Goal: Information Seeking & Learning: Check status

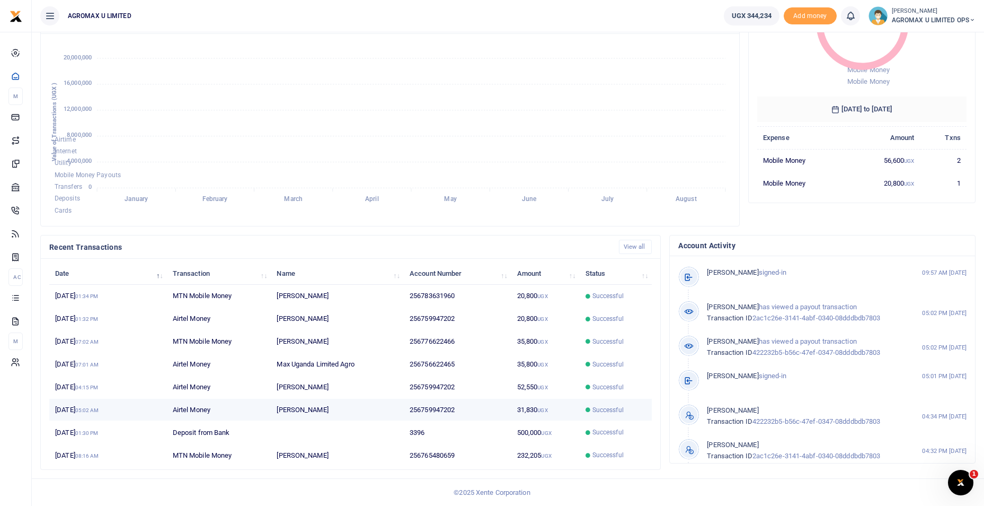
scroll to position [8, 8]
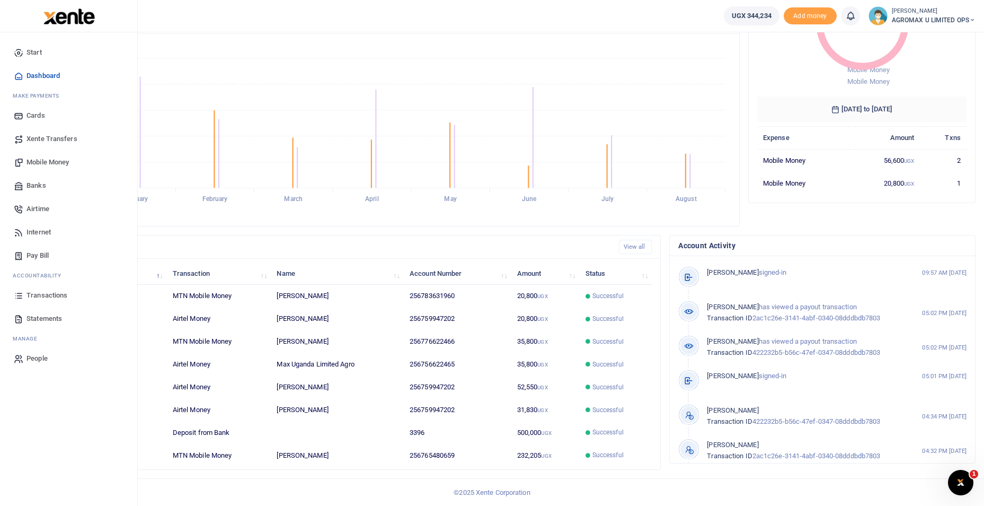
click at [40, 296] on span "Transactions" at bounding box center [46, 295] width 41 height 11
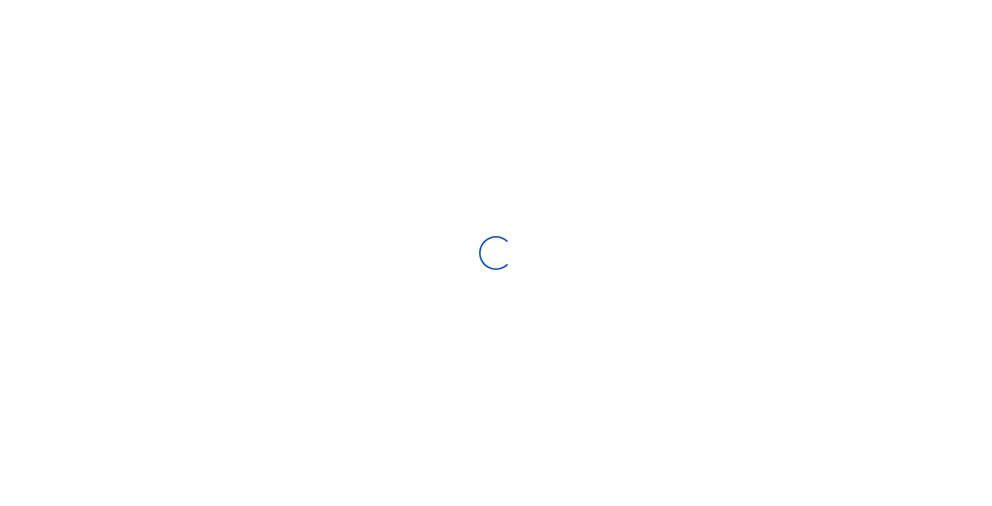
select select
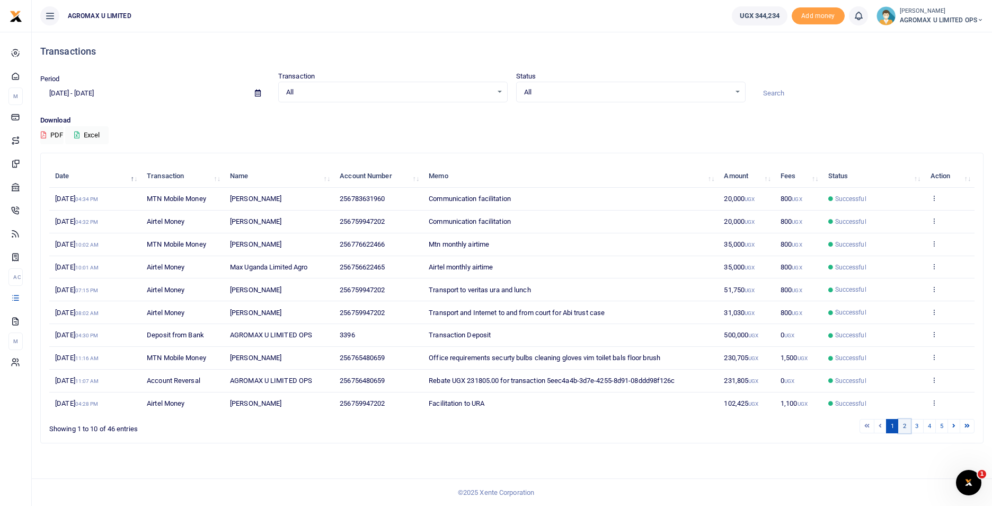
click at [905, 427] on link "2" at bounding box center [904, 426] width 13 height 14
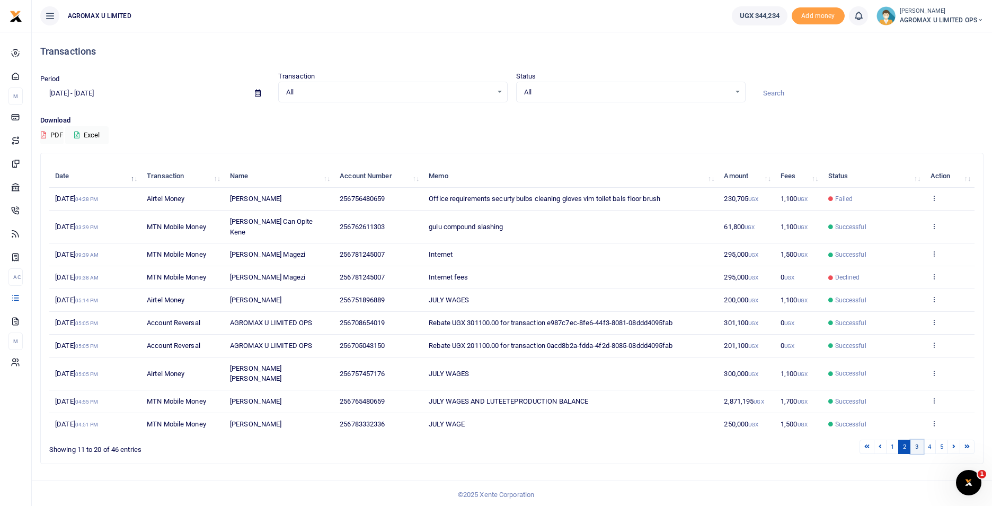
click at [919, 439] on link "3" at bounding box center [916, 446] width 13 height 14
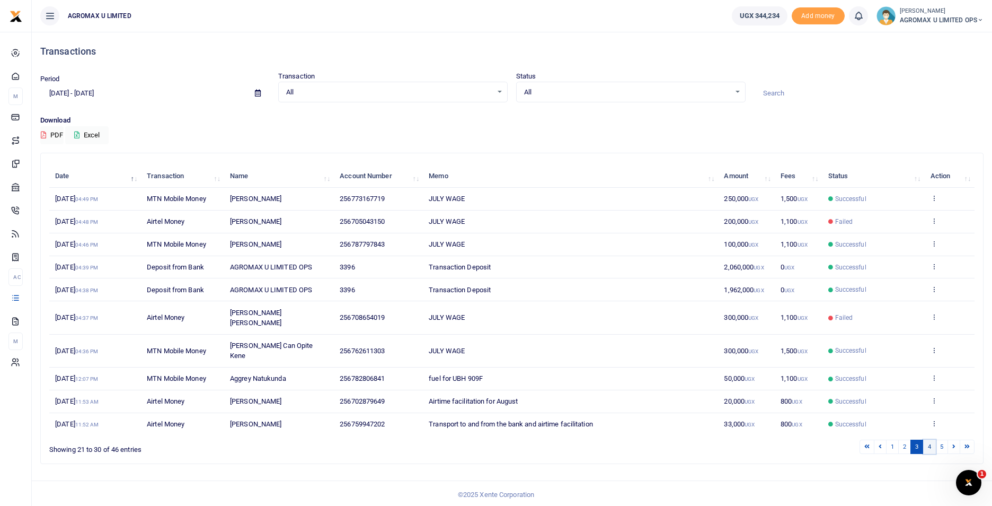
click at [928, 439] on link "4" at bounding box center [929, 446] width 13 height 14
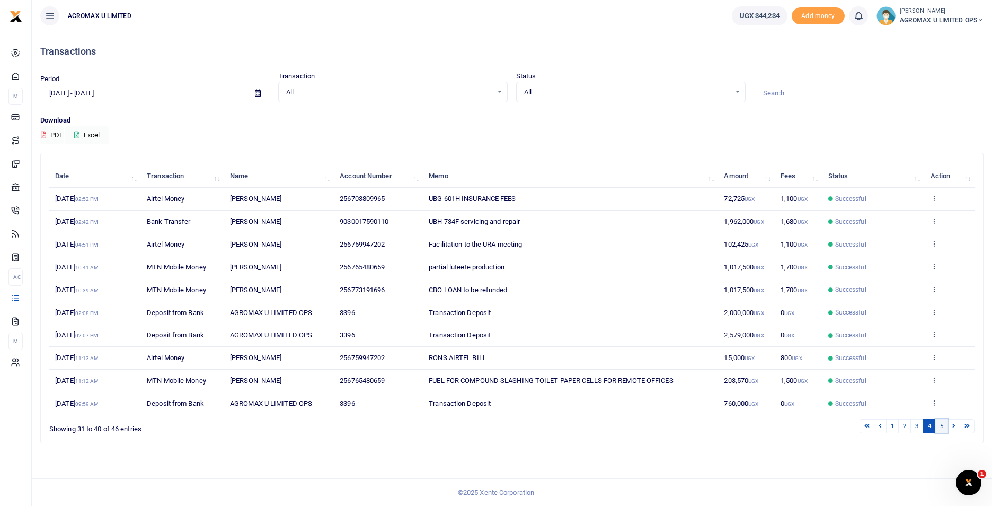
click at [942, 428] on link "5" at bounding box center [941, 426] width 13 height 14
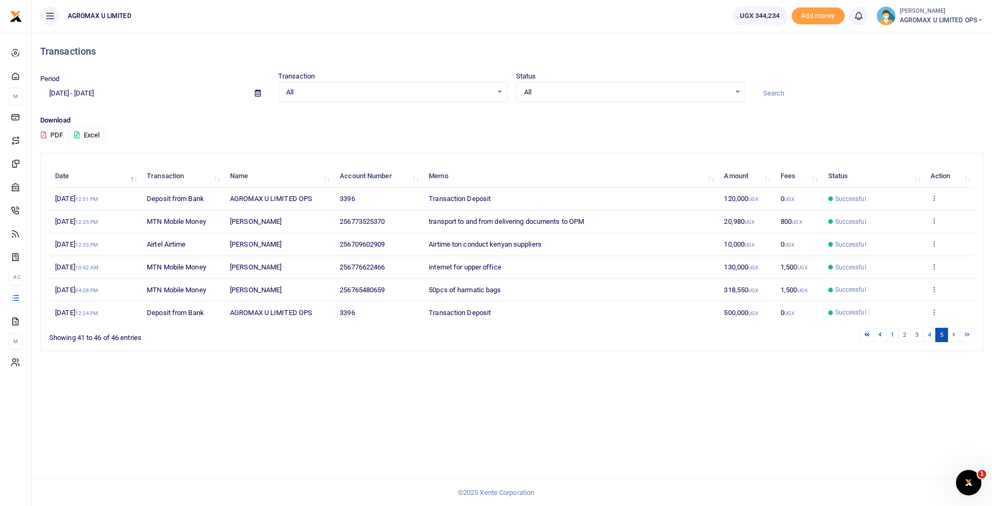
click at [955, 335] on li at bounding box center [954, 334] width 12 height 14
click at [255, 93] on icon at bounding box center [258, 93] width 6 height 7
click at [75, 226] on li "Custom Range" at bounding box center [78, 229] width 74 height 16
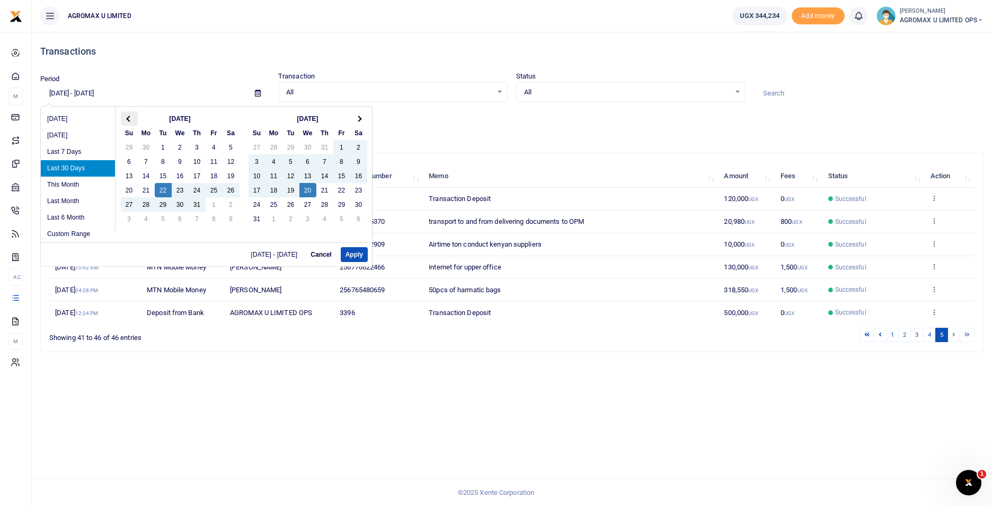
click at [127, 115] on th at bounding box center [129, 118] width 17 height 14
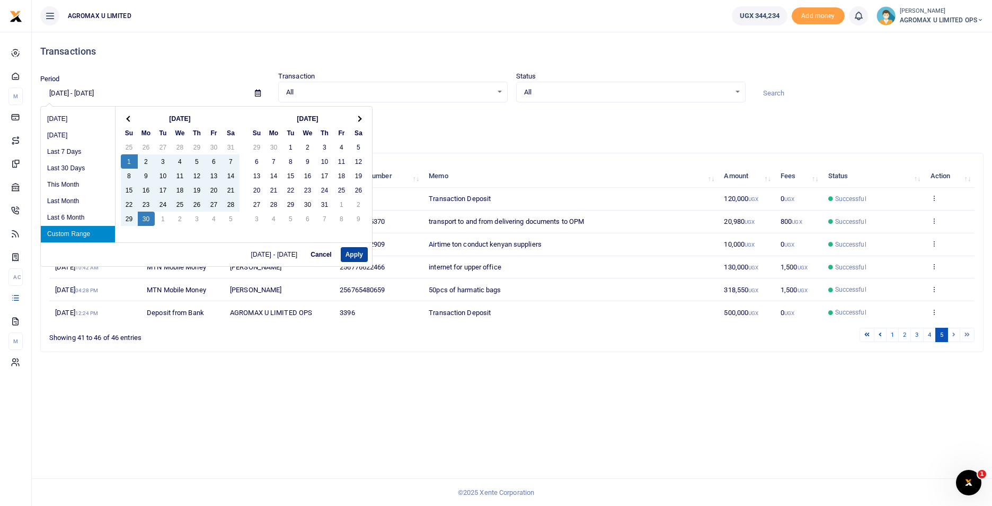
click at [354, 252] on button "Apply" at bounding box center [354, 254] width 27 height 15
type input "[DATE] - [DATE]"
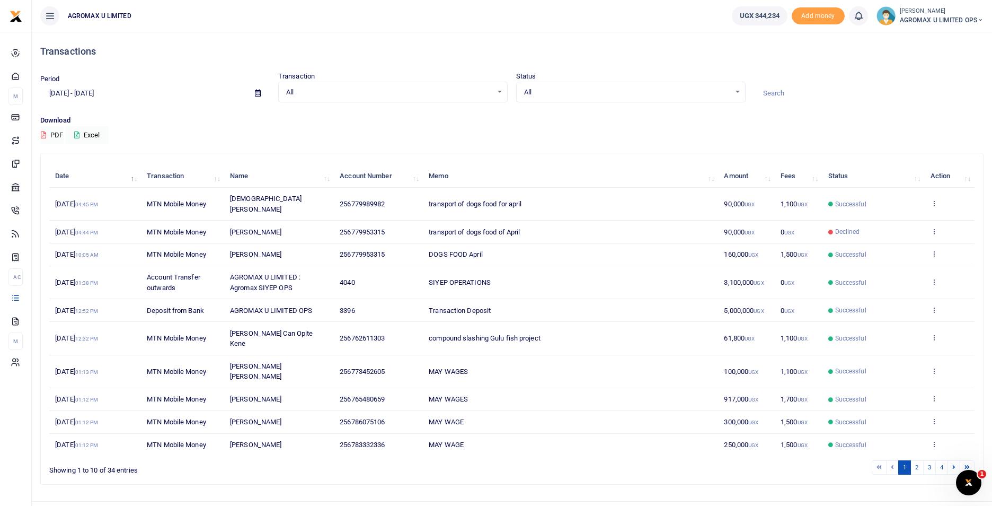
click at [743, 278] on span "3,100,000 UGX" at bounding box center [744, 282] width 40 height 8
click at [936, 278] on icon at bounding box center [933, 281] width 7 height 7
click at [903, 288] on link "View details" at bounding box center [895, 288] width 84 height 15
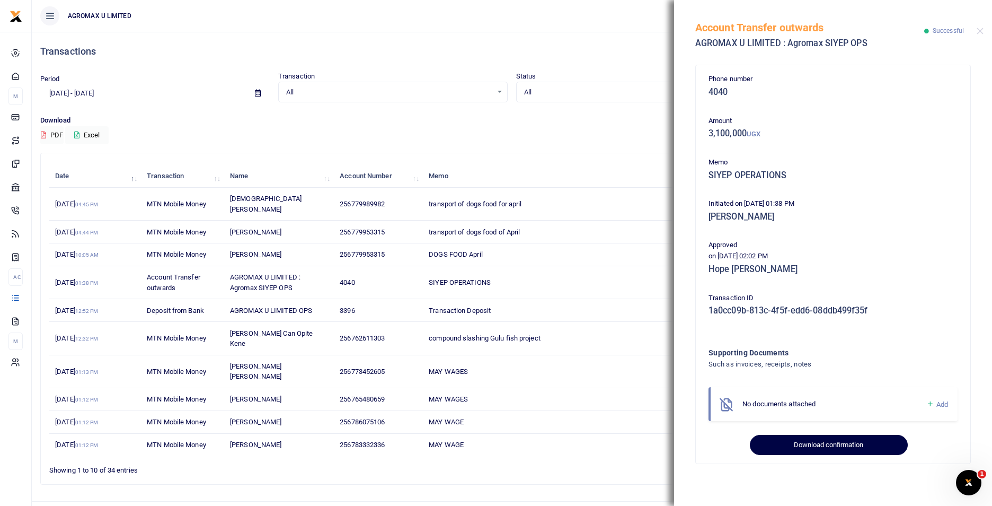
click at [801, 442] on button "Download confirmation" at bounding box center [828, 445] width 157 height 20
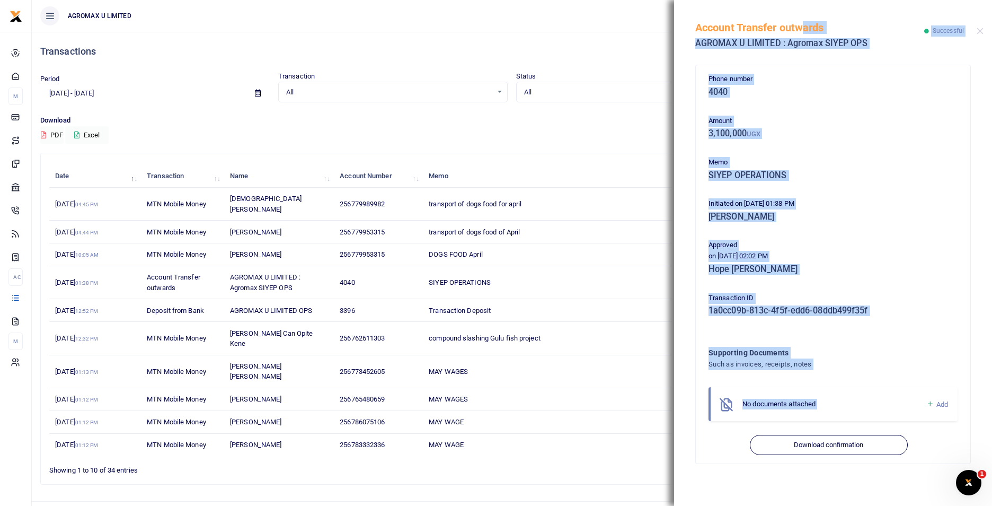
drag, startPoint x: 696, startPoint y: 28, endPoint x: 929, endPoint y: 384, distance: 425.3
click at [929, 384] on div "Account Transfer outwards AGROMAX U LIMITED : Agromax SIYEP OPS Successful Phon…" at bounding box center [833, 253] width 318 height 506
click at [901, 103] on div "Phone number 4040 Amount 3,100,000 UGX Memo SIYEP OPERATIONS Initiated on [DATE…" at bounding box center [833, 264] width 258 height 381
drag, startPoint x: 698, startPoint y: 28, endPoint x: 887, endPoint y: 359, distance: 381.3
click at [887, 359] on div "Account Transfer outwards AGROMAX U LIMITED : Agromax SIYEP OPS Successful Phon…" at bounding box center [833, 253] width 318 height 506
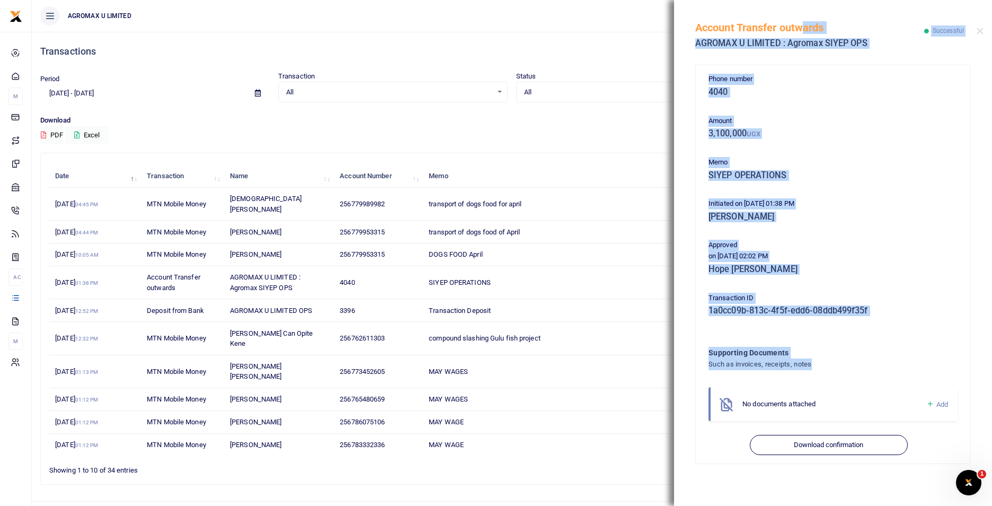
click at [626, 176] on th "Memo" at bounding box center [570, 176] width 295 height 23
click at [977, 30] on button "Close" at bounding box center [980, 31] width 7 height 7
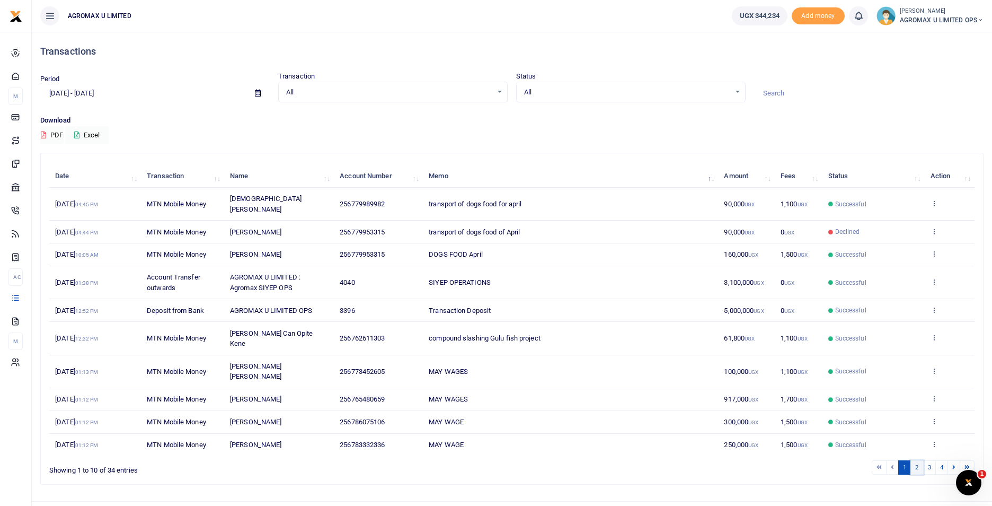
click at [918, 460] on link "2" at bounding box center [916, 467] width 13 height 14
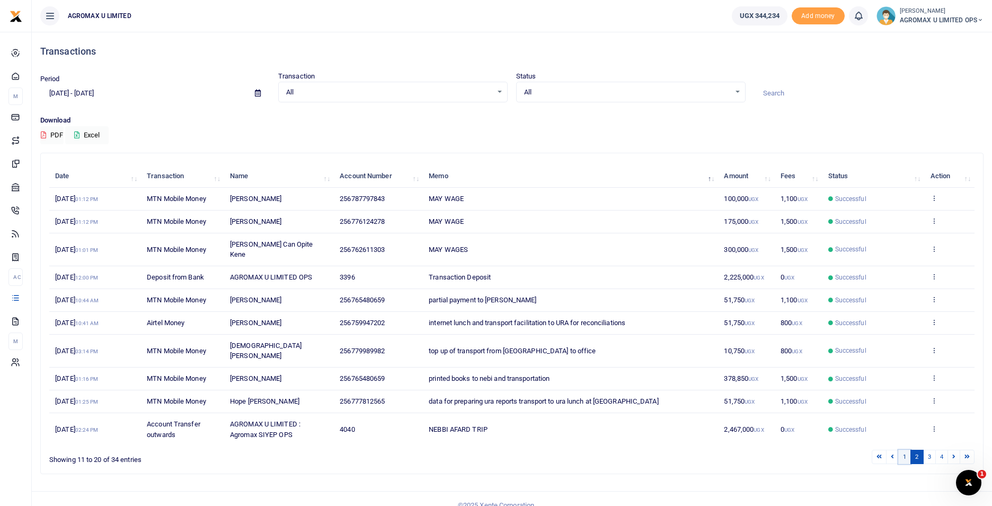
click at [901, 449] on link "1" at bounding box center [904, 456] width 13 height 14
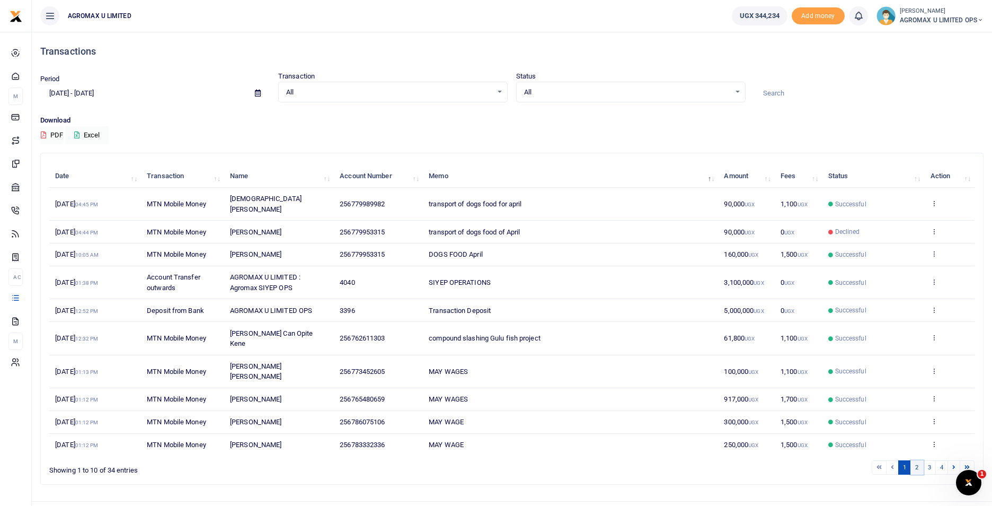
click at [916, 460] on link "2" at bounding box center [916, 467] width 13 height 14
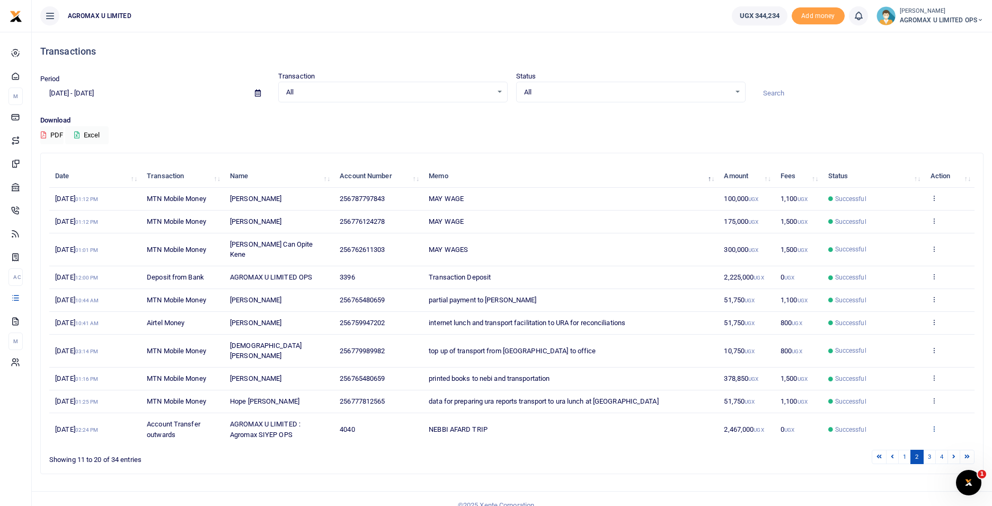
click at [932, 424] on icon at bounding box center [933, 427] width 7 height 7
click at [893, 381] on link "View details" at bounding box center [895, 388] width 84 height 15
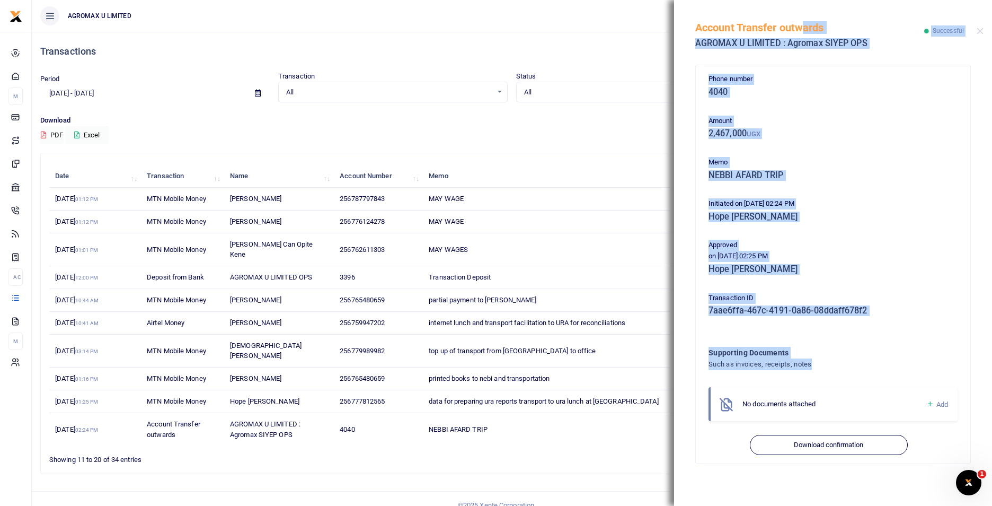
drag, startPoint x: 698, startPoint y: 26, endPoint x: 830, endPoint y: 360, distance: 359.0
click at [830, 360] on div "Account Transfer outwards AGROMAX U LIMITED : Agromax SIYEP OPS Successful Phon…" at bounding box center [833, 253] width 318 height 506
drag, startPoint x: 830, startPoint y: 360, endPoint x: 837, endPoint y: 178, distance: 182.4
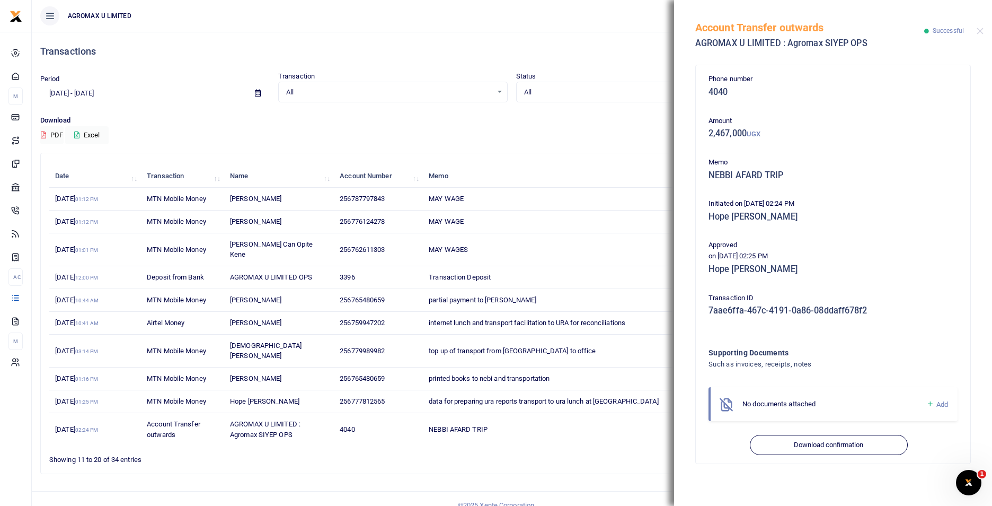
click at [563, 123] on p "Download" at bounding box center [511, 120] width 943 height 11
click at [979, 29] on button "Close" at bounding box center [980, 31] width 7 height 7
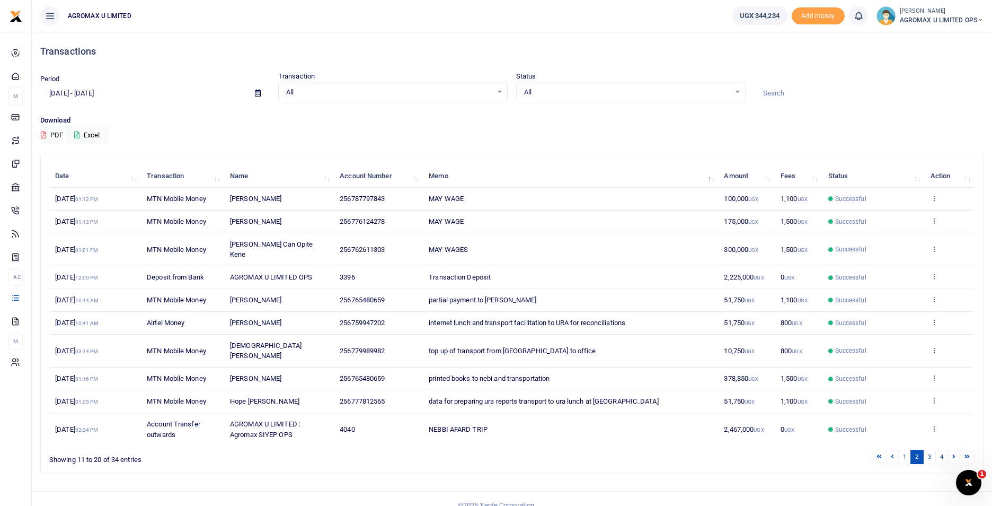
click at [258, 93] on icon at bounding box center [258, 93] width 6 height 7
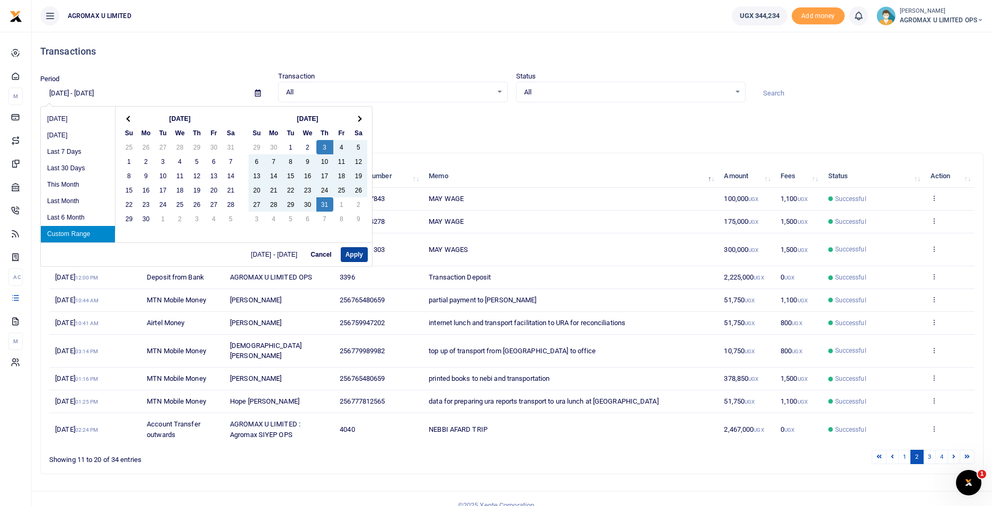
click at [356, 252] on button "Apply" at bounding box center [354, 254] width 27 height 15
type input "[DATE] - [DATE]"
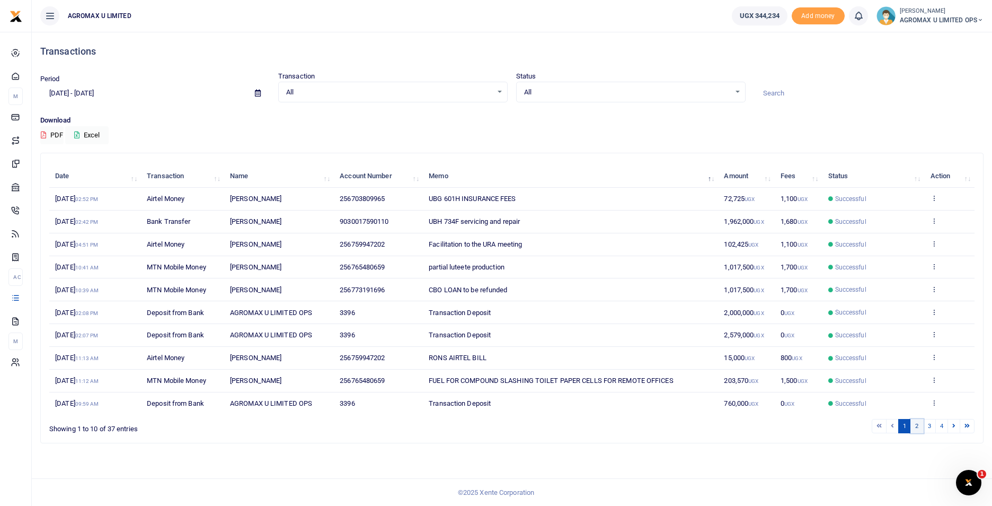
click at [916, 426] on link "2" at bounding box center [916, 426] width 13 height 14
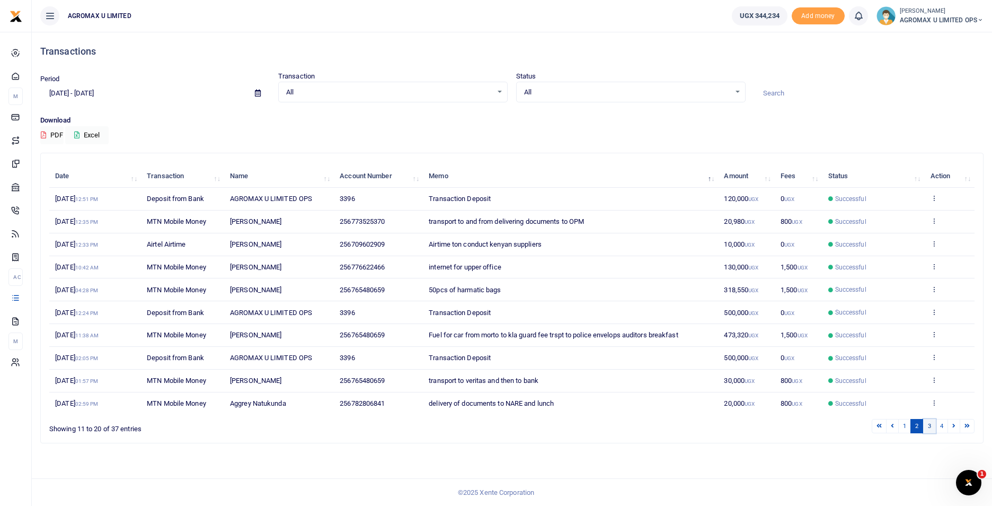
click at [927, 427] on link "3" at bounding box center [929, 426] width 13 height 14
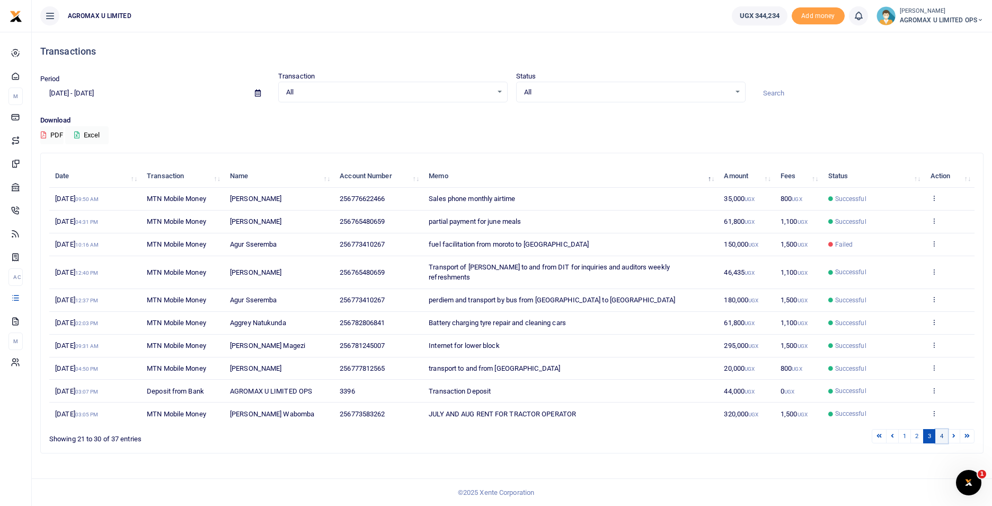
click at [939, 429] on link "4" at bounding box center [941, 436] width 13 height 14
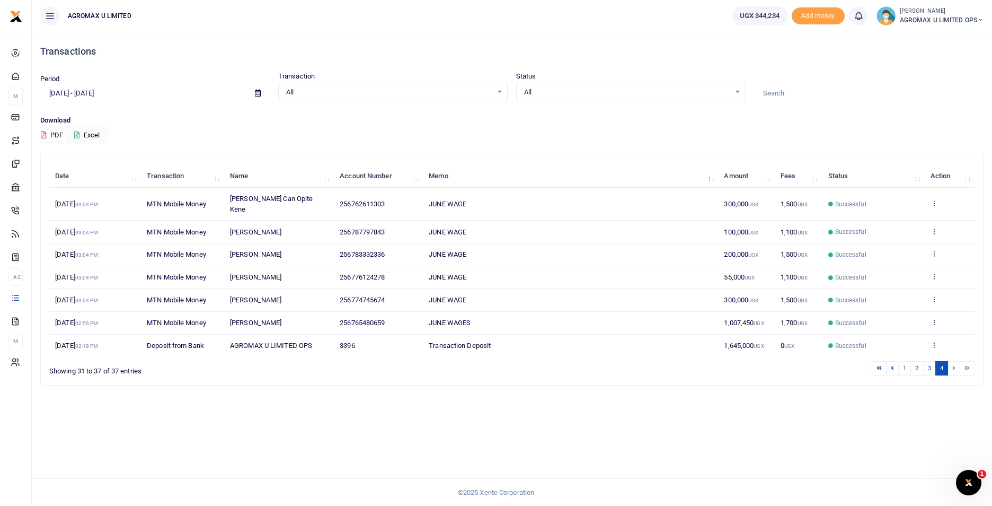
click at [954, 361] on li at bounding box center [954, 368] width 12 height 14
click at [902, 361] on link "1" at bounding box center [904, 368] width 13 height 14
